Goal: Task Accomplishment & Management: Manage account settings

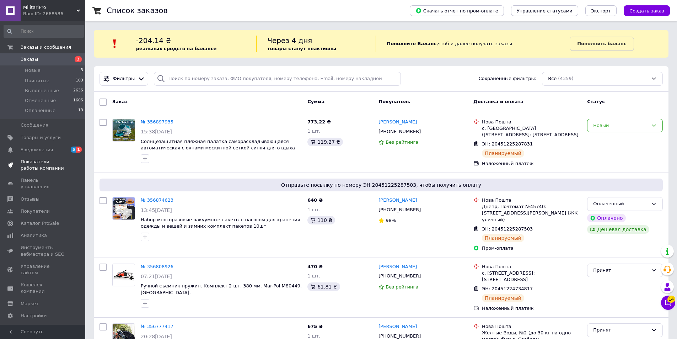
click at [50, 165] on span "Показатели работы компании" at bounding box center [43, 165] width 45 height 13
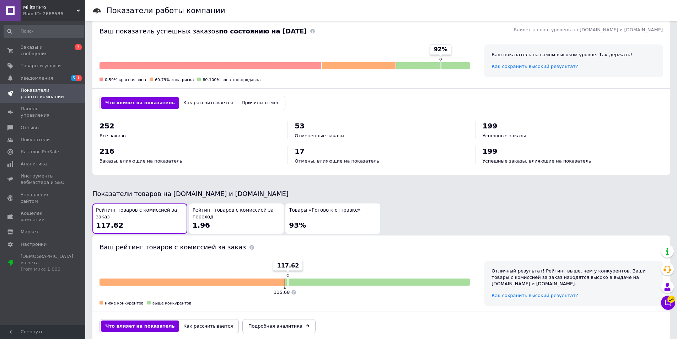
scroll to position [285, 0]
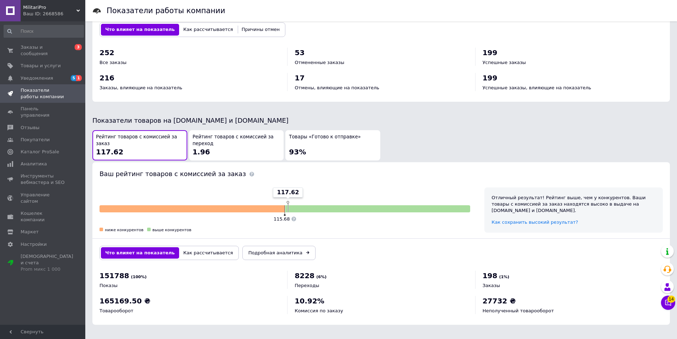
click at [290, 144] on div "Товары «Готово к отправке» 93%" at bounding box center [333, 145] width 88 height 23
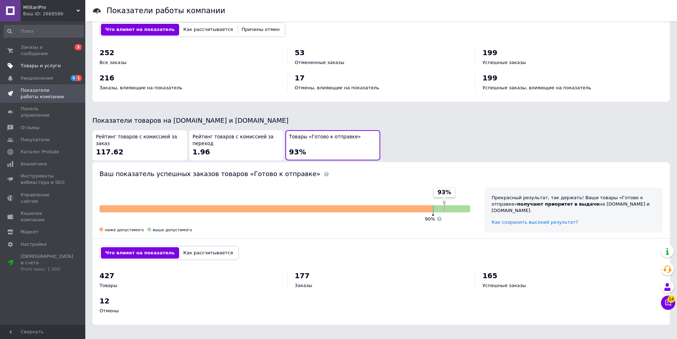
click at [57, 63] on span "Товары и услуги" at bounding box center [43, 66] width 45 height 6
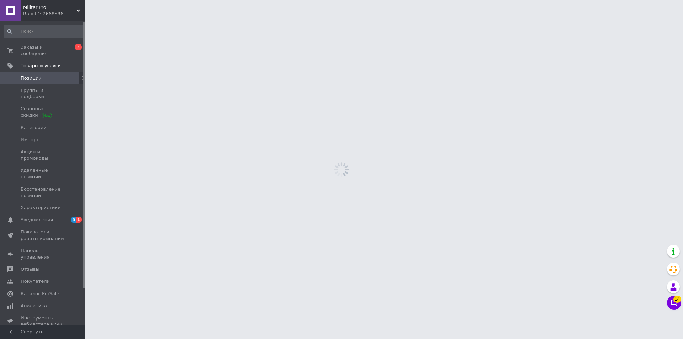
click at [49, 12] on div "Ваш ID: 2668586" at bounding box center [54, 14] width 62 height 6
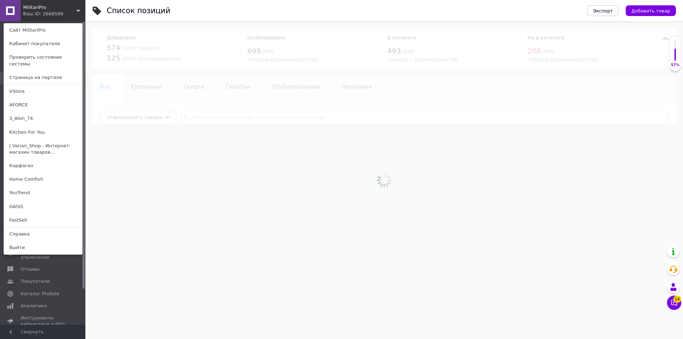
click at [49, 12] on div "Ваш ID: 2668586" at bounding box center [38, 14] width 30 height 6
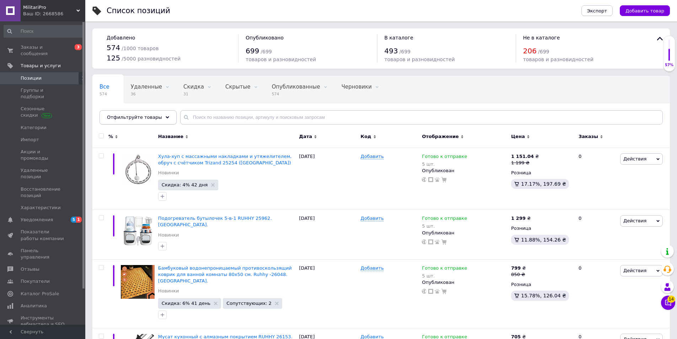
click at [143, 119] on span "Отфильтруйте товары" at bounding box center [134, 116] width 55 height 5
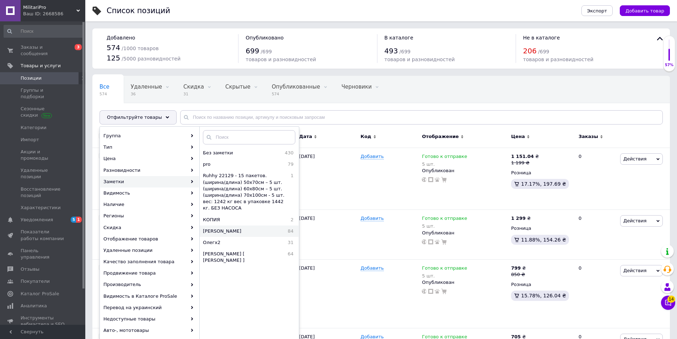
click at [245, 228] on span "[PERSON_NAME]" at bounding box center [239, 231] width 73 height 6
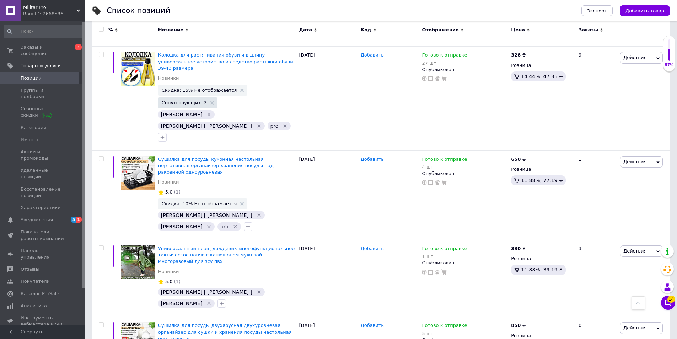
scroll to position [1351, 0]
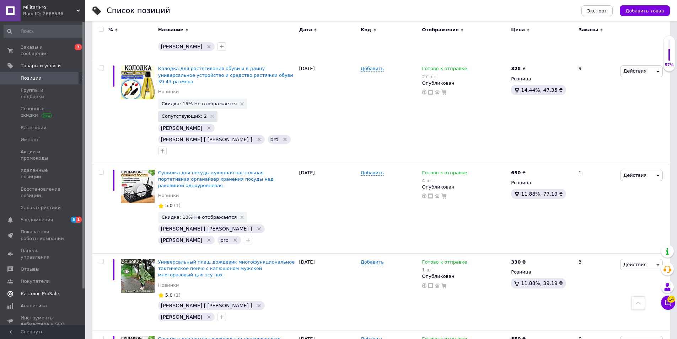
click at [54, 290] on span "Каталог ProSale" at bounding box center [43, 293] width 45 height 6
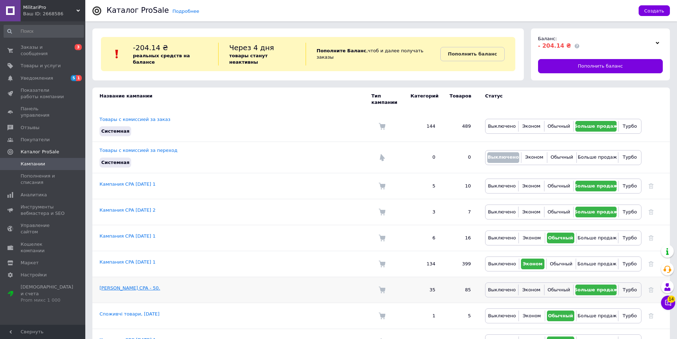
click at [112, 285] on link "[PERSON_NAME] CPA - 50." at bounding box center [130, 287] width 61 height 5
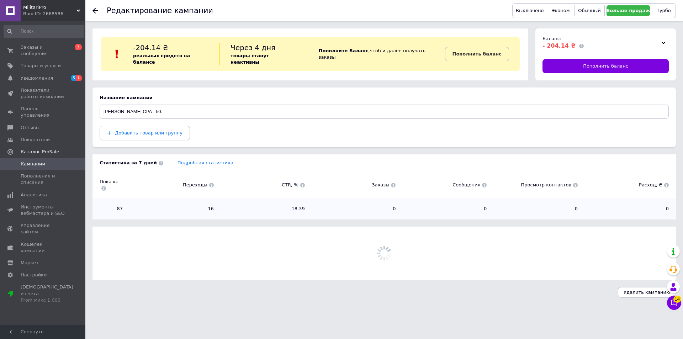
click at [153, 133] on span "Добавить товар или группу" at bounding box center [149, 132] width 68 height 5
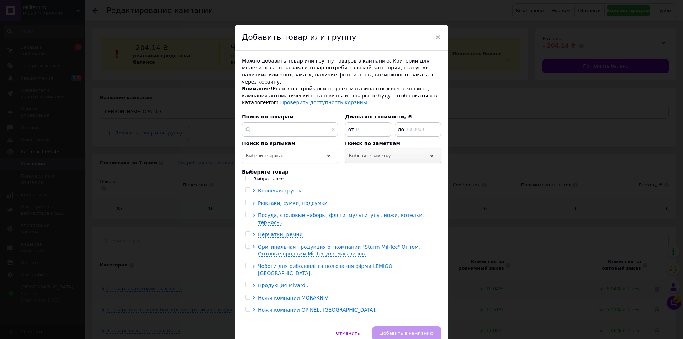
click at [385, 149] on div "Выберите заметку" at bounding box center [393, 156] width 96 height 14
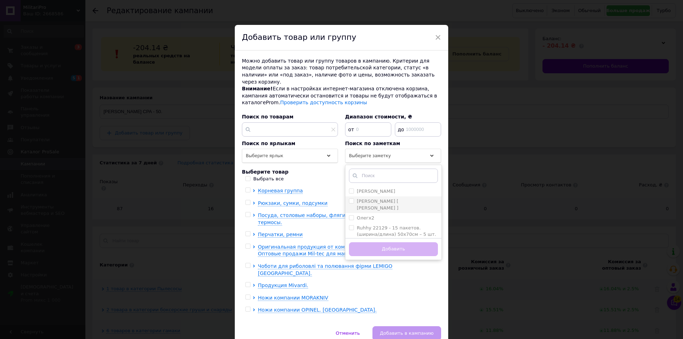
click at [369, 198] on label "[PERSON_NAME] [ [PERSON_NAME] ]" at bounding box center [378, 204] width 42 height 12
checkbox input "true"
click at [379, 242] on button "Добавить" at bounding box center [393, 249] width 89 height 14
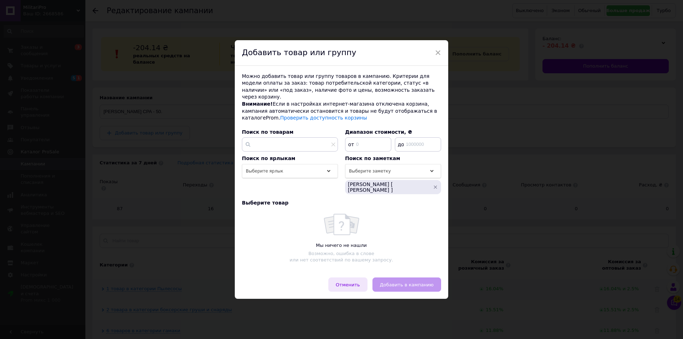
click at [357, 282] on span "Отменить" at bounding box center [348, 284] width 24 height 5
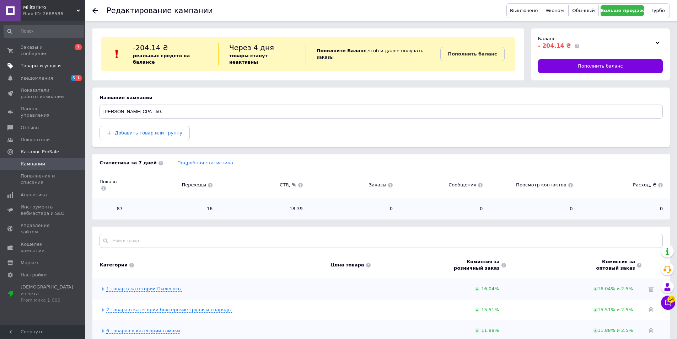
click at [74, 64] on link "Товары и услуги" at bounding box center [43, 66] width 87 height 12
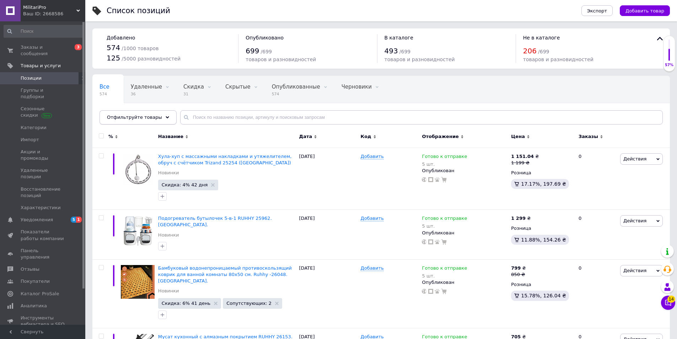
click at [123, 114] on div "Отфильтруйте товары" at bounding box center [138, 117] width 77 height 14
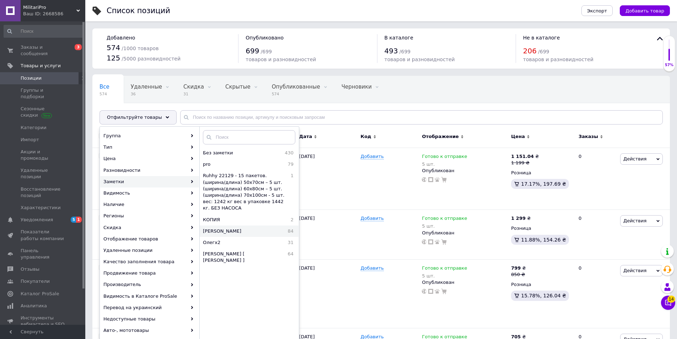
click at [219, 228] on span "[PERSON_NAME]" at bounding box center [239, 231] width 73 height 6
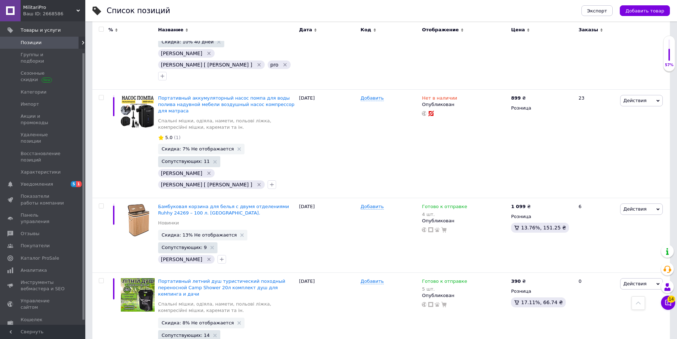
scroll to position [2133, 0]
